Goal: Task Accomplishment & Management: Manage account settings

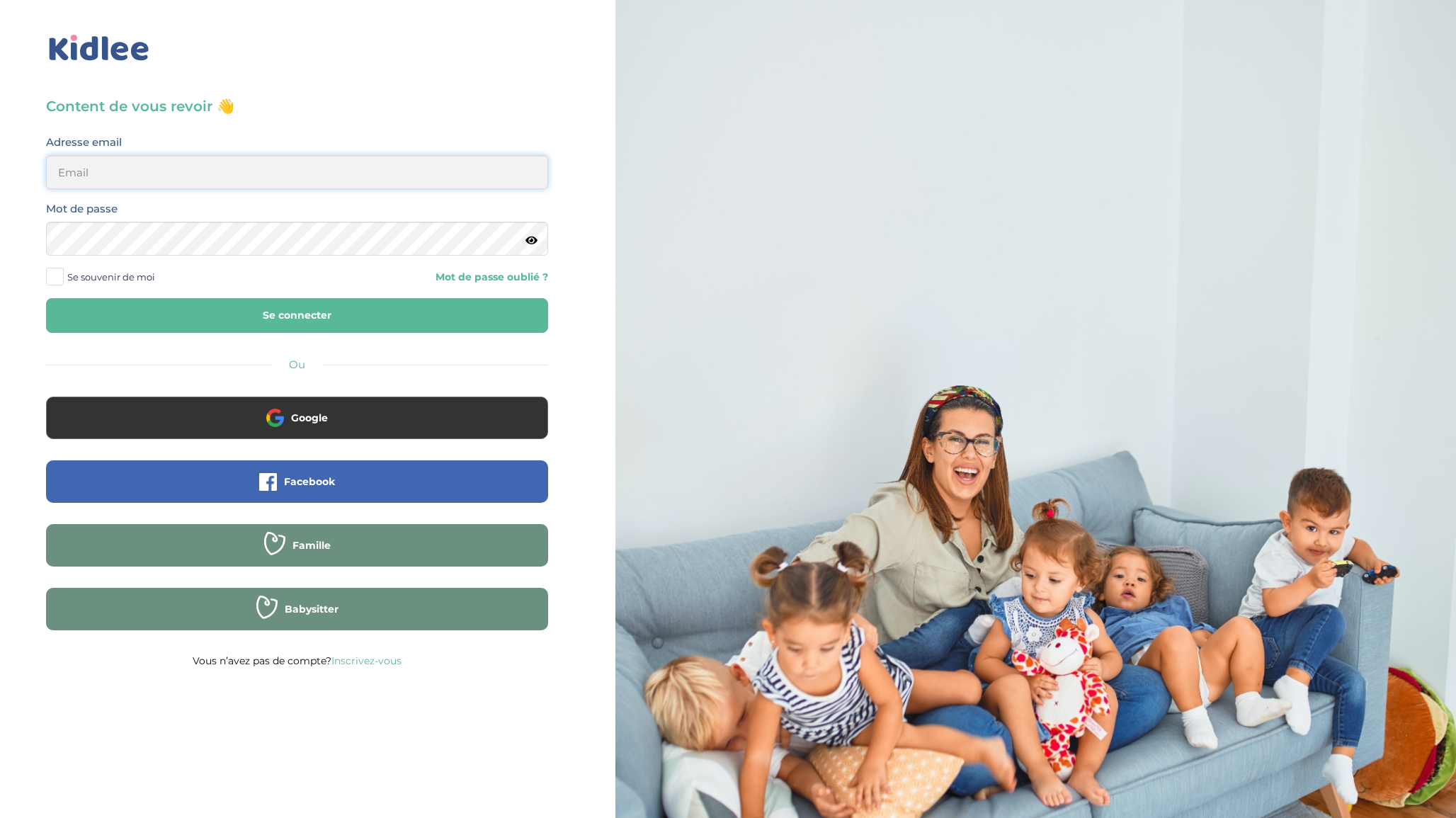
click at [202, 174] on input "email" at bounding box center [297, 172] width 502 height 34
type input "seb.lafaye@gmail.com"
click at [223, 311] on button "Se connecter" at bounding box center [297, 316] width 502 height 35
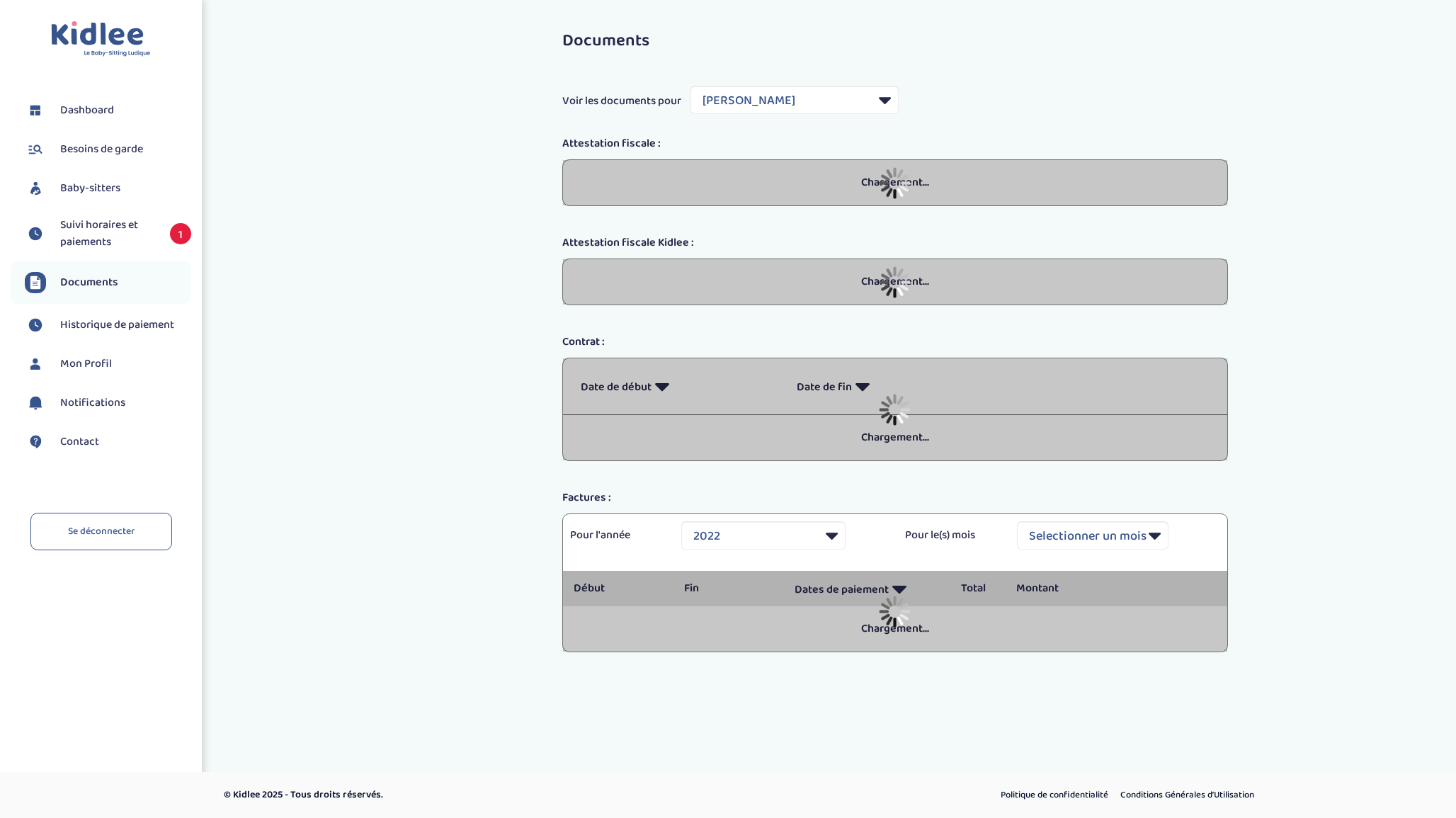
select select "14407"
select select "2022"
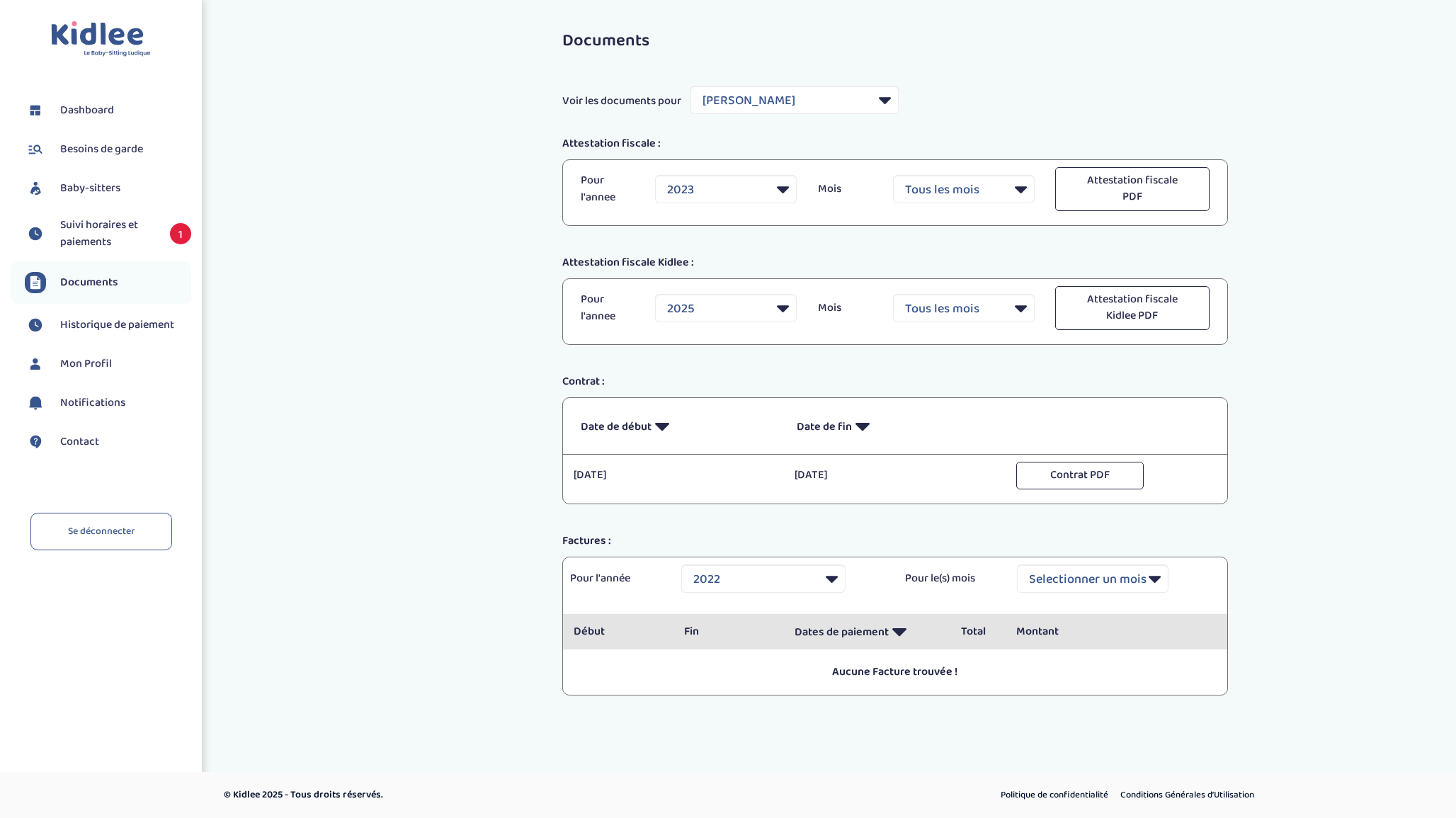
click at [81, 231] on span "Suivi horaires et paiements" at bounding box center [108, 234] width 95 height 34
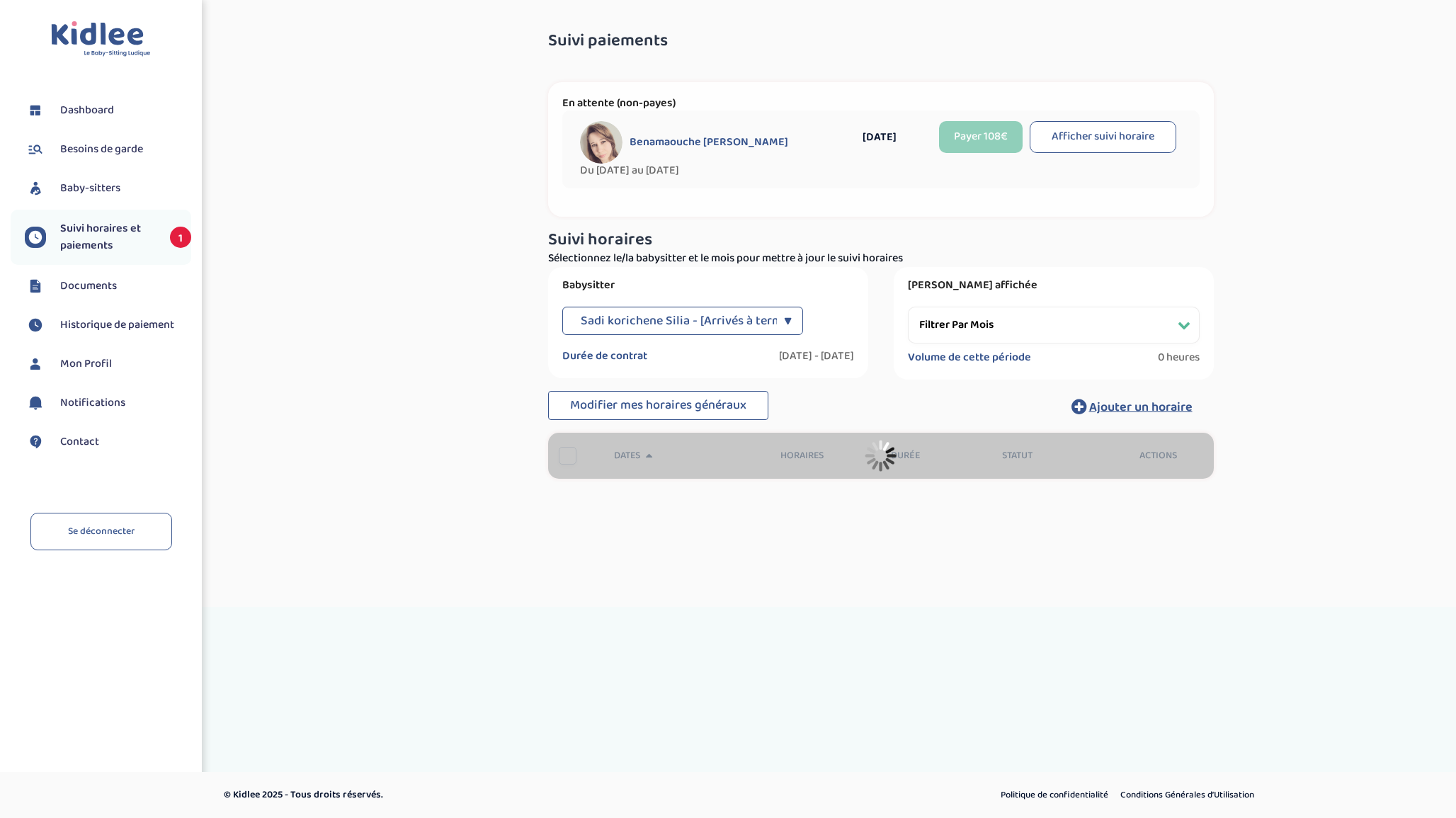
select select "janvier 2024"
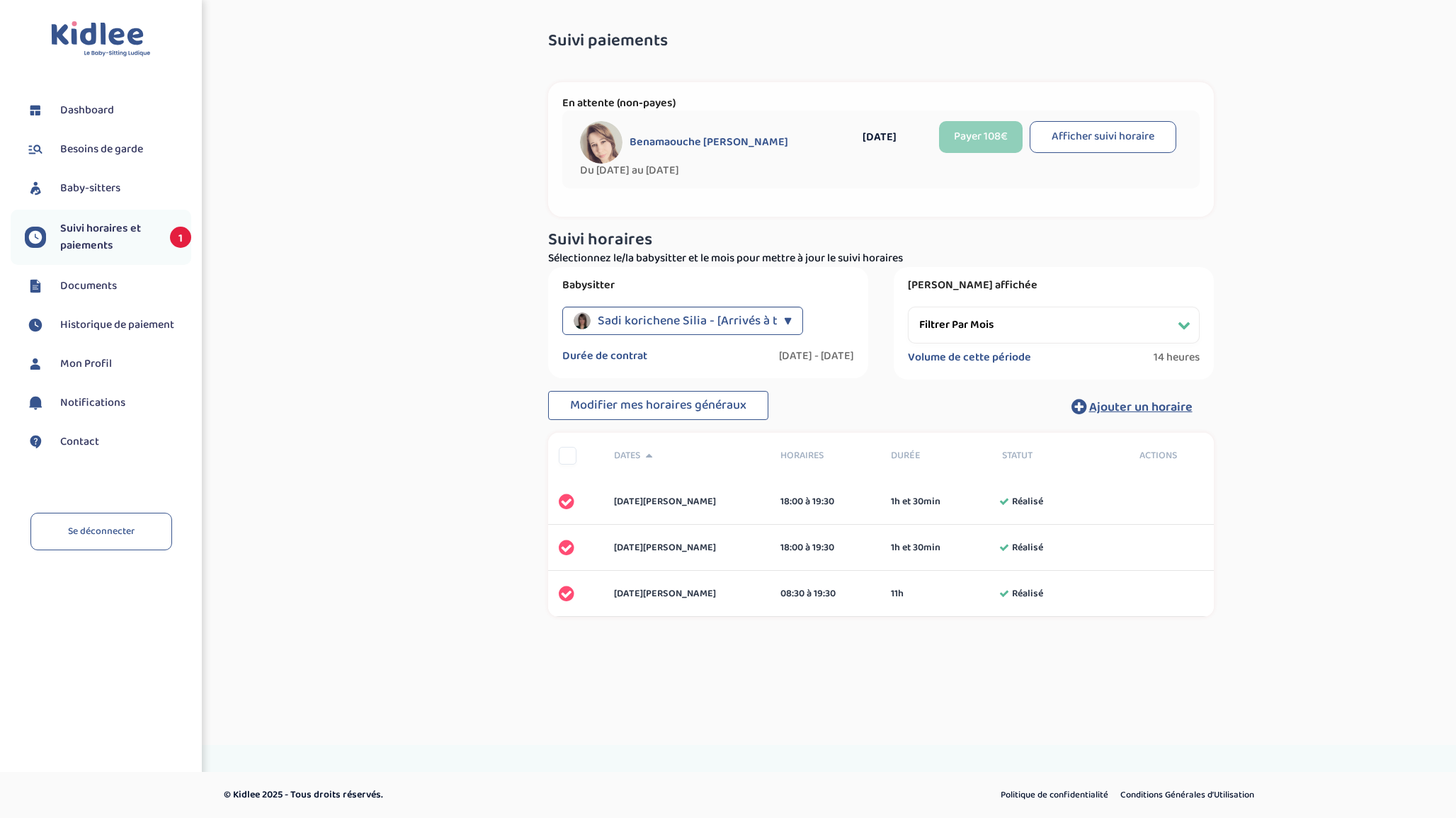
click at [75, 186] on span "Baby-sitters" at bounding box center [90, 188] width 60 height 17
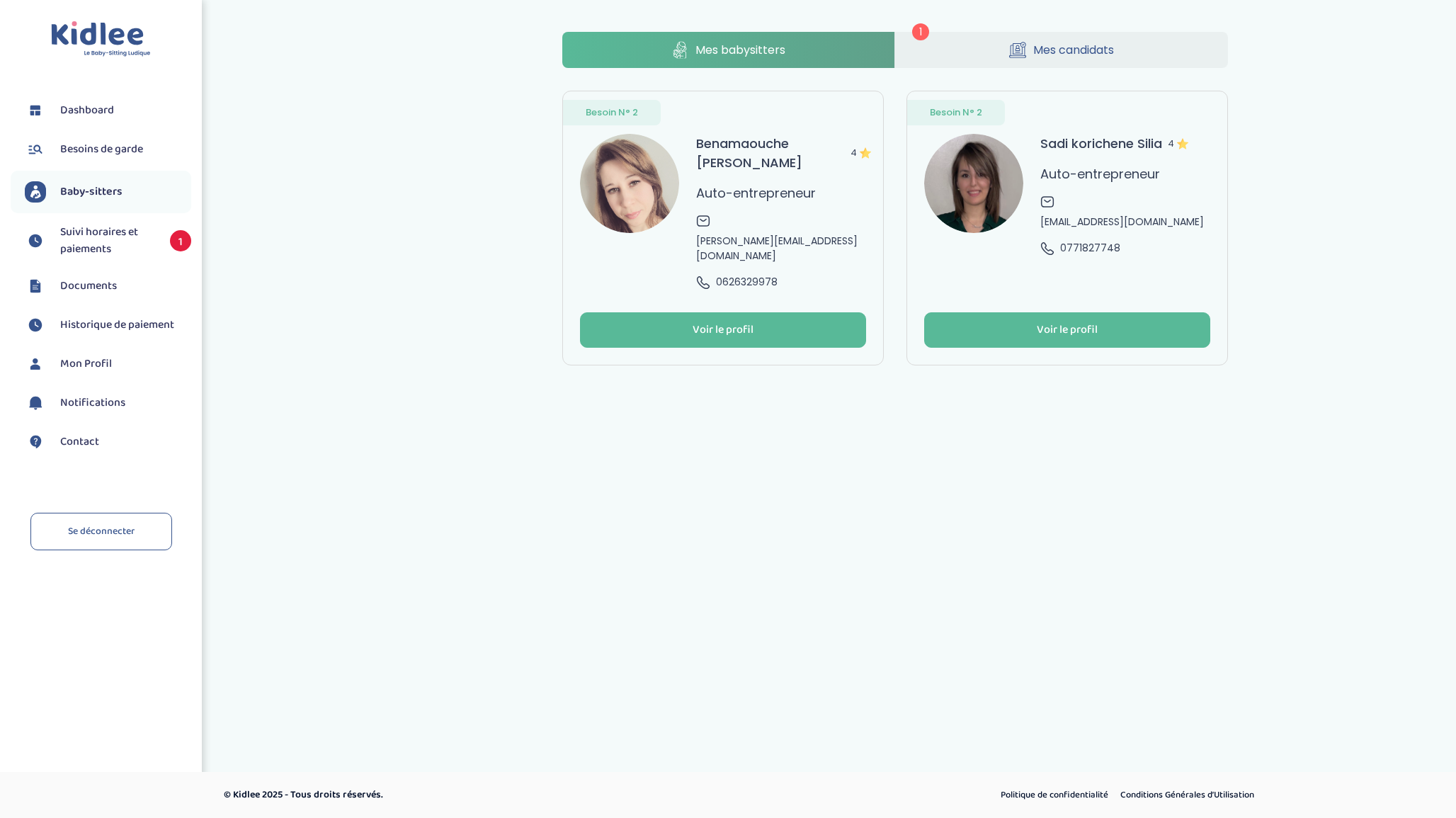
click at [1080, 47] on span "Mes candidats" at bounding box center [1073, 49] width 81 height 17
